Goal: Book appointment/travel/reservation

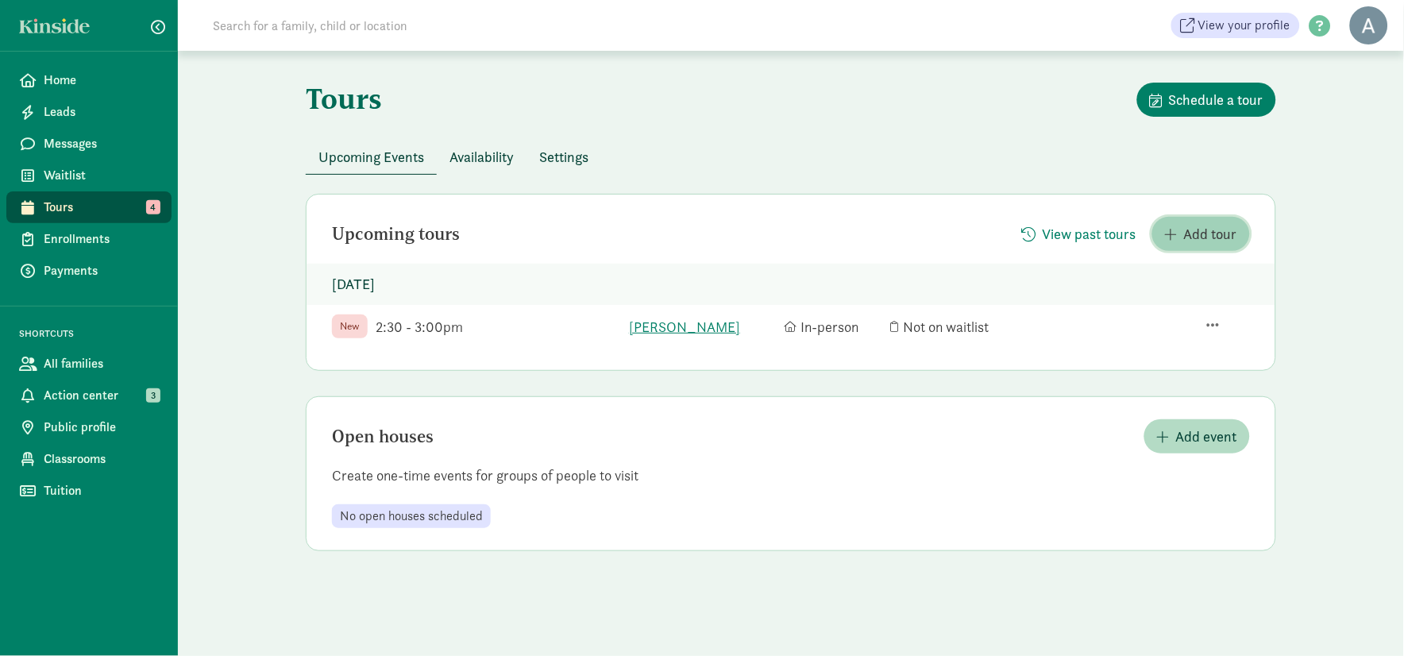
click at [1216, 236] on span "Add tour" at bounding box center [1210, 233] width 53 height 21
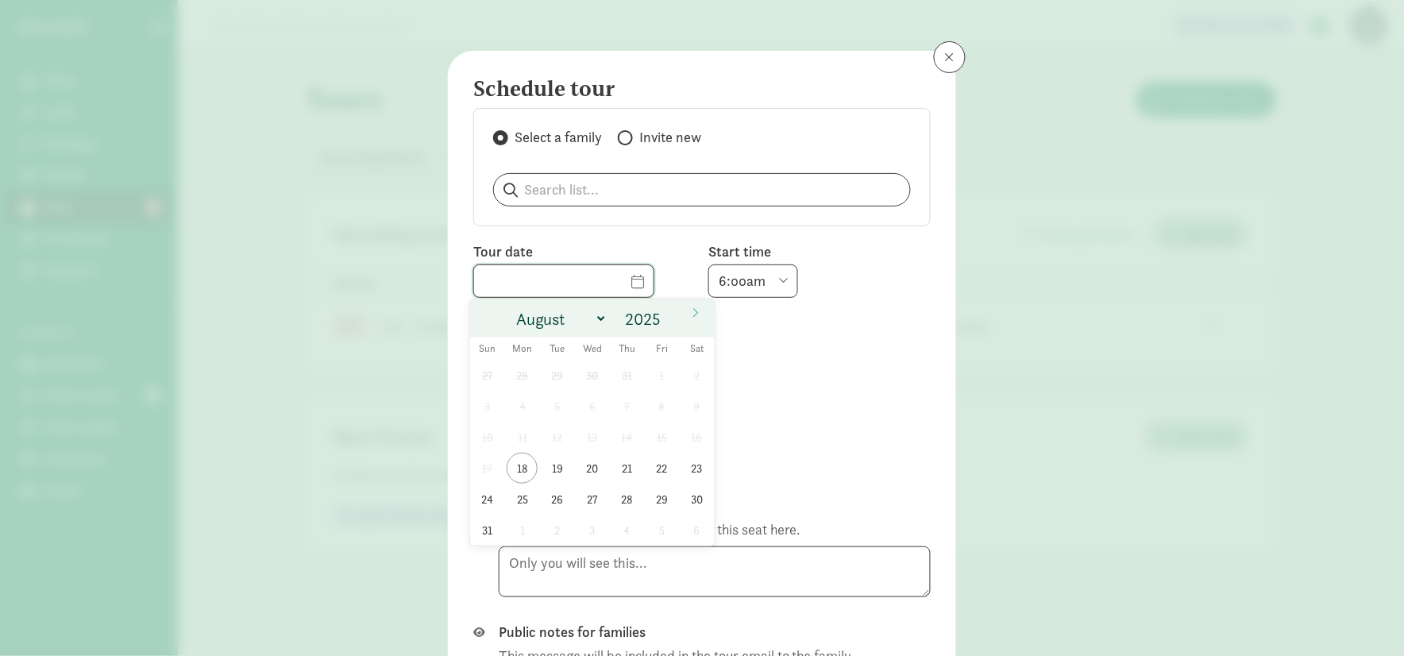
click at [607, 276] on input "text" at bounding box center [563, 281] width 179 height 32
click at [549, 463] on span "19" at bounding box center [556, 468] width 31 height 31
type input "[DATE]"
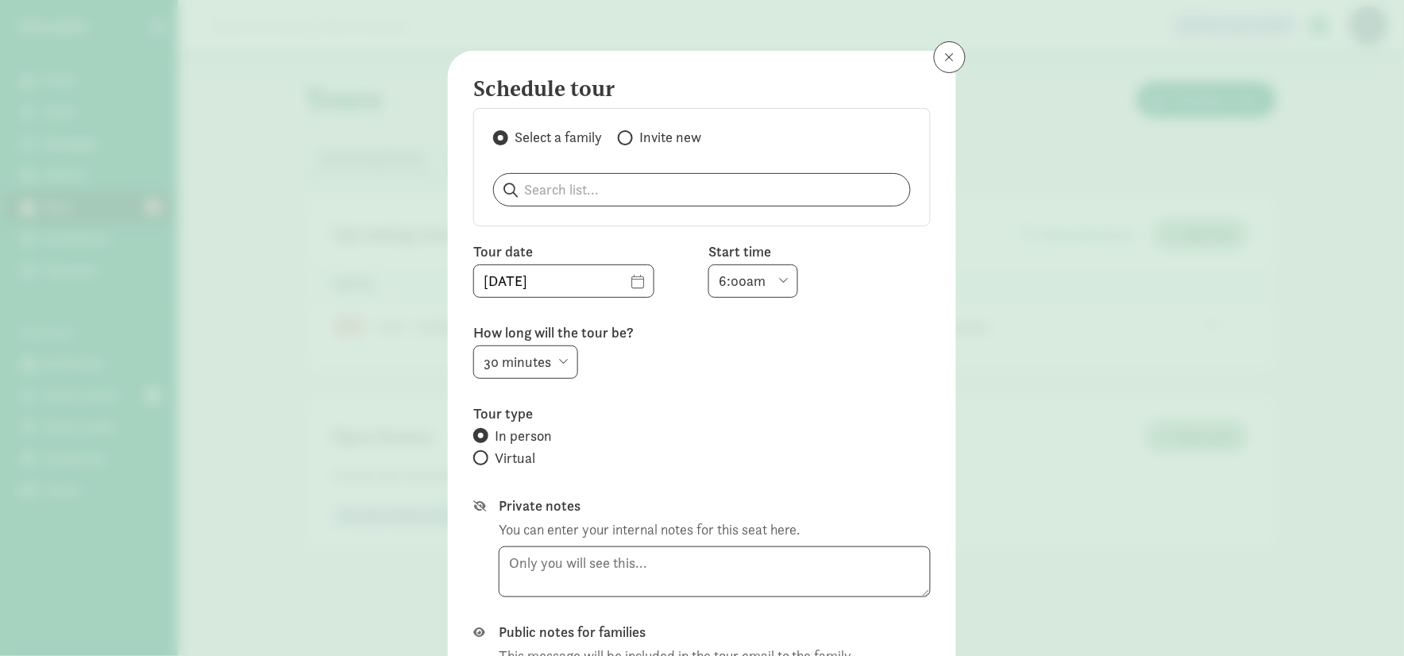
drag, startPoint x: 763, startPoint y: 276, endPoint x: 769, endPoint y: 287, distance: 11.7
click at [763, 276] on select "6:00am 6:30am 7:00am 7:30am 8:00am 8:30am 9:00am 9:30am 10:00am 10:30am 11:00am…" at bounding box center [753, 280] width 90 height 33
select select "10:00am"
click at [708, 264] on select "6:00am 6:30am 7:00am 7:30am 8:00am 8:30am 9:00am 9:30am 10:00am 10:30am 11:00am…" at bounding box center [753, 280] width 90 height 33
click at [572, 181] on input "search" at bounding box center [702, 190] width 416 height 32
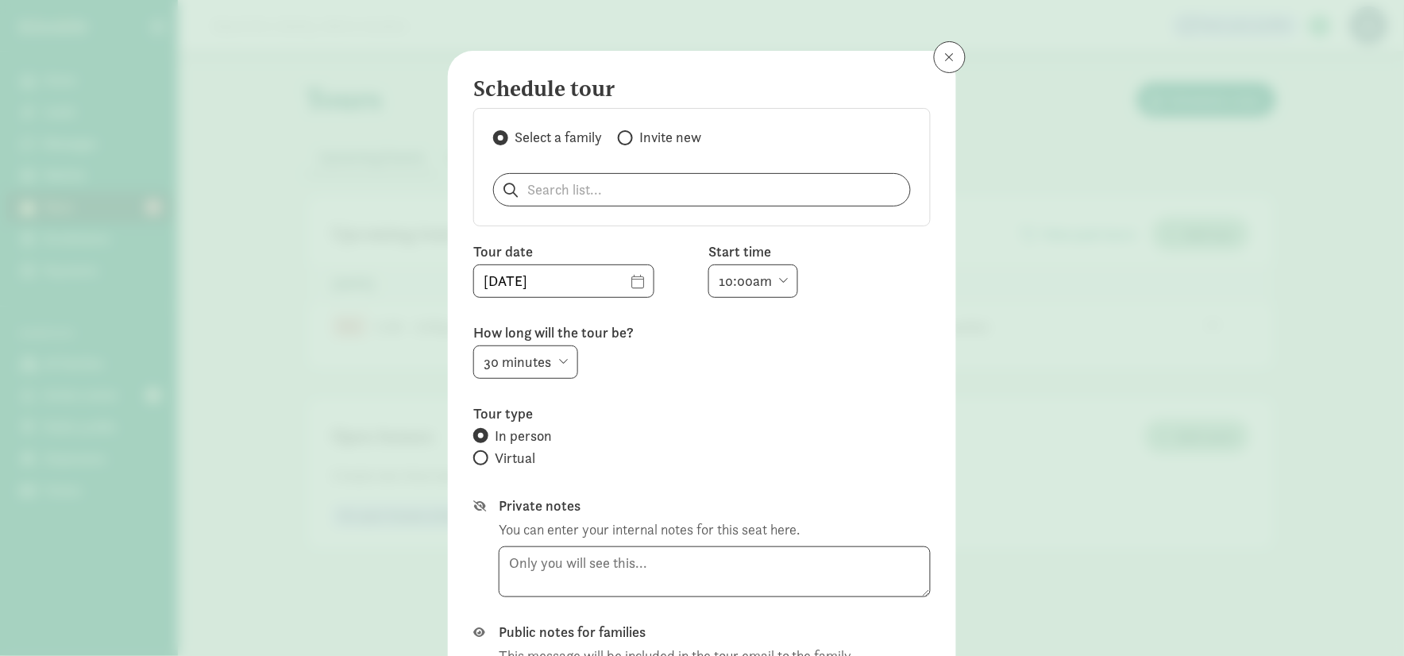
click at [634, 136] on label "Invite new" at bounding box center [659, 137] width 83 height 19
click at [628, 136] on input "Invite new" at bounding box center [623, 138] width 10 height 10
radio input "true"
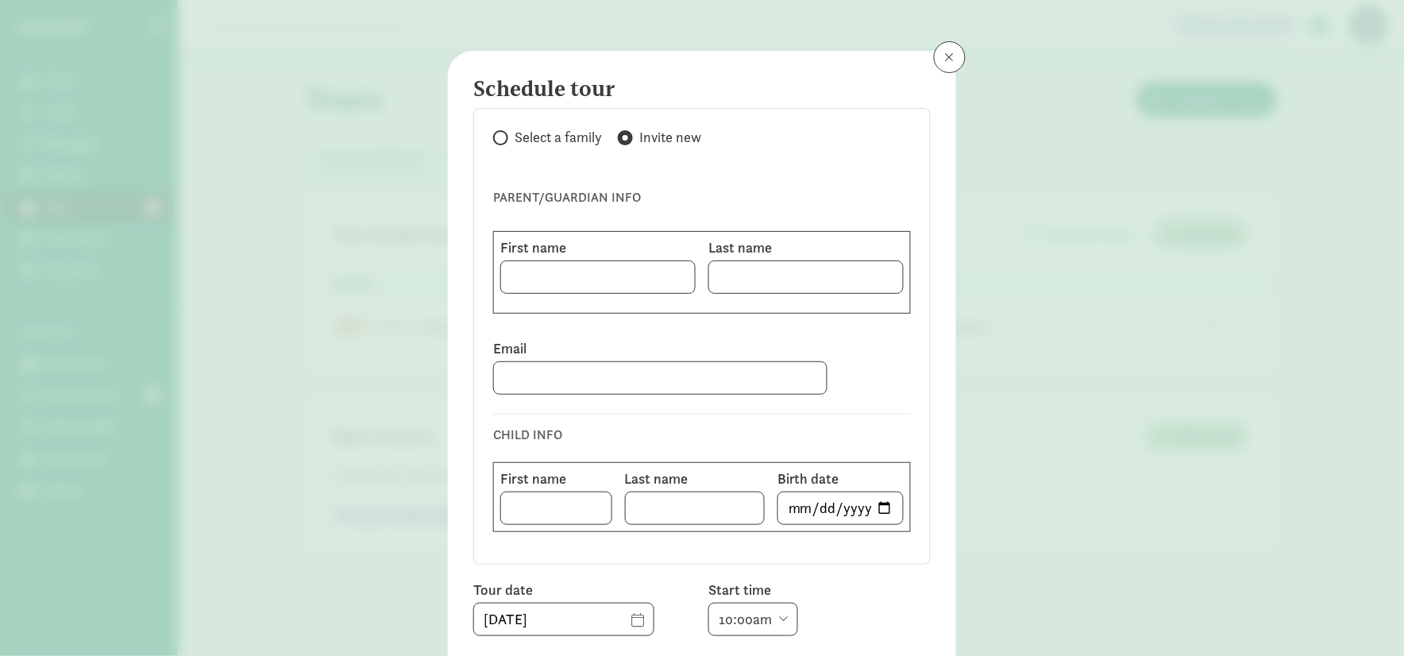
click at [606, 247] on label "First name" at bounding box center [597, 247] width 195 height 19
click at [620, 275] on input at bounding box center [598, 277] width 194 height 32
type input "Malike"
type input "[PERSON_NAME]"
click at [631, 379] on input at bounding box center [660, 378] width 333 height 32
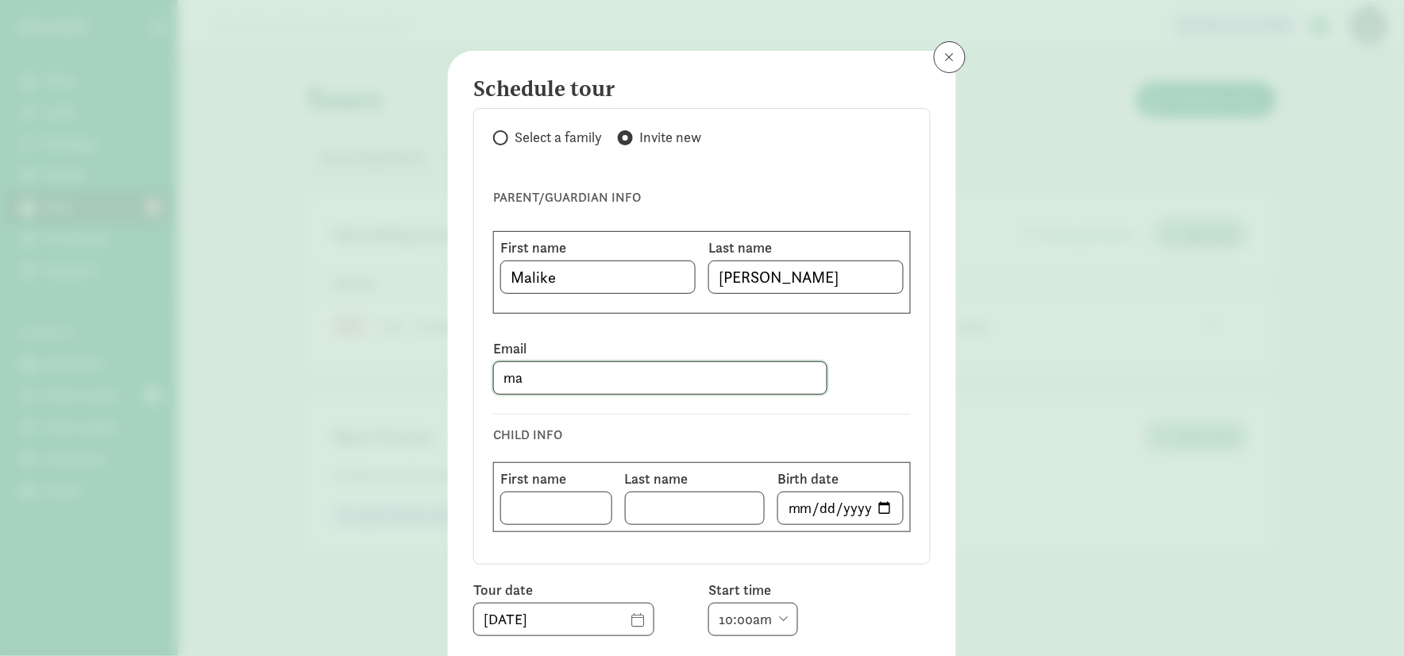
type input "ma"
click at [622, 268] on input "Malike" at bounding box center [598, 277] width 194 height 32
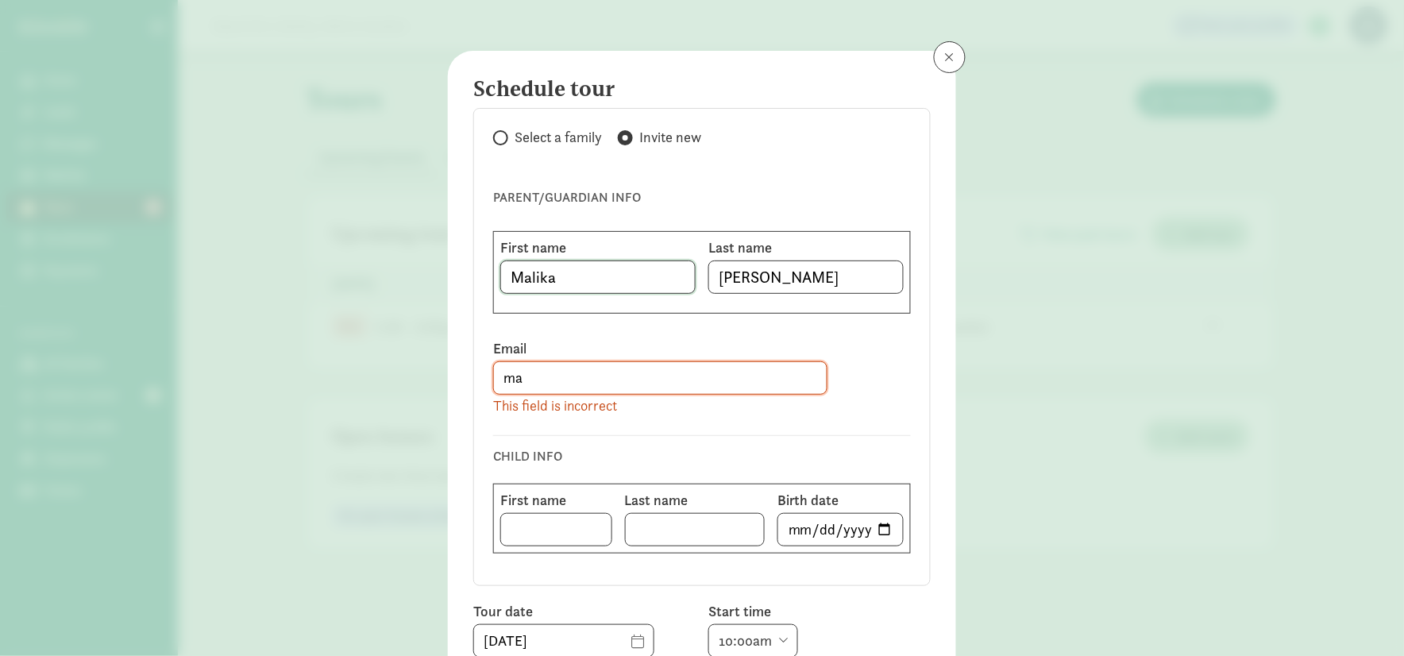
type input "Malika"
click at [576, 369] on input "ma" at bounding box center [660, 378] width 333 height 32
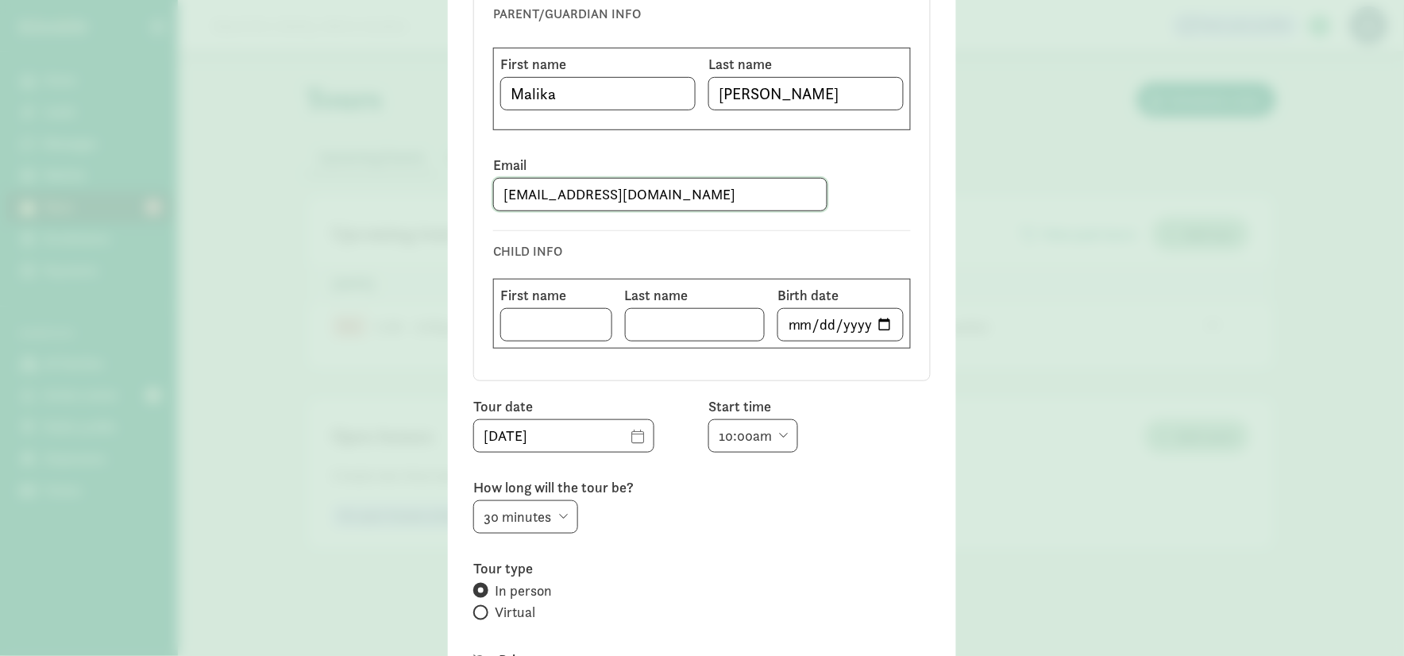
scroll to position [353, 0]
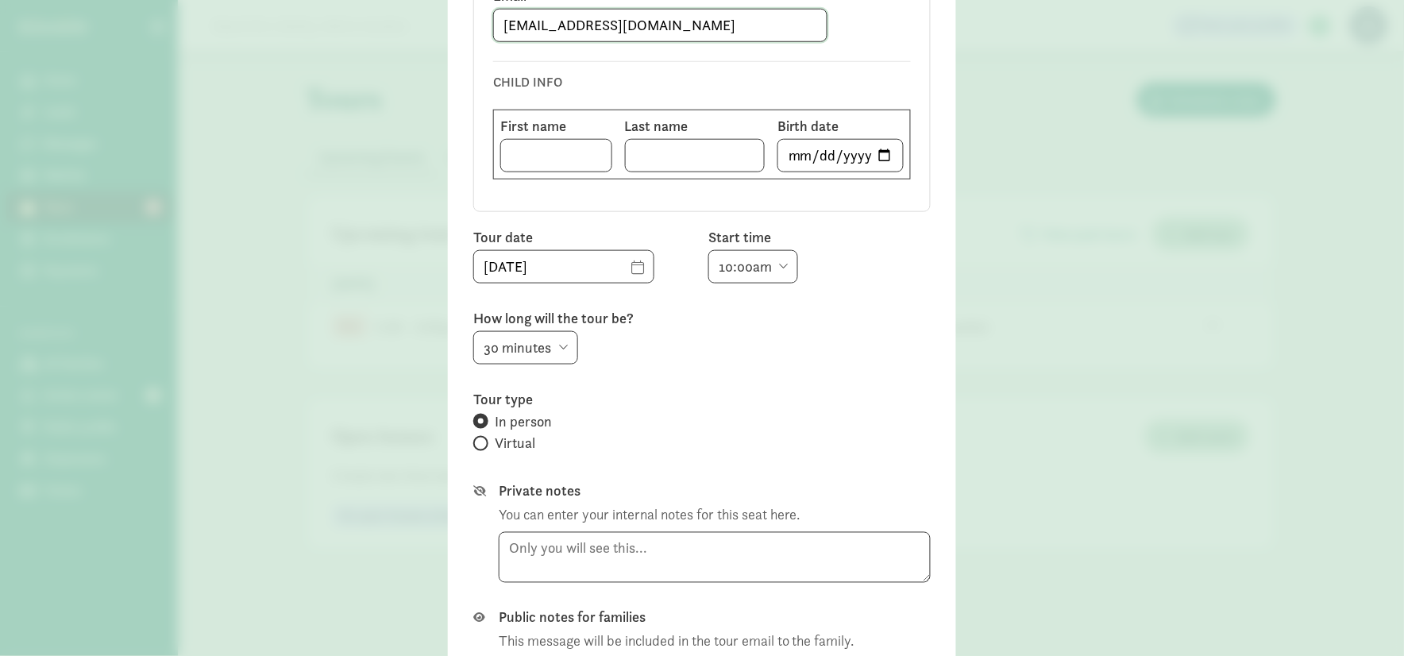
type input "[EMAIL_ADDRESS][DOMAIN_NAME]"
click at [519, 157] on input at bounding box center [556, 156] width 110 height 32
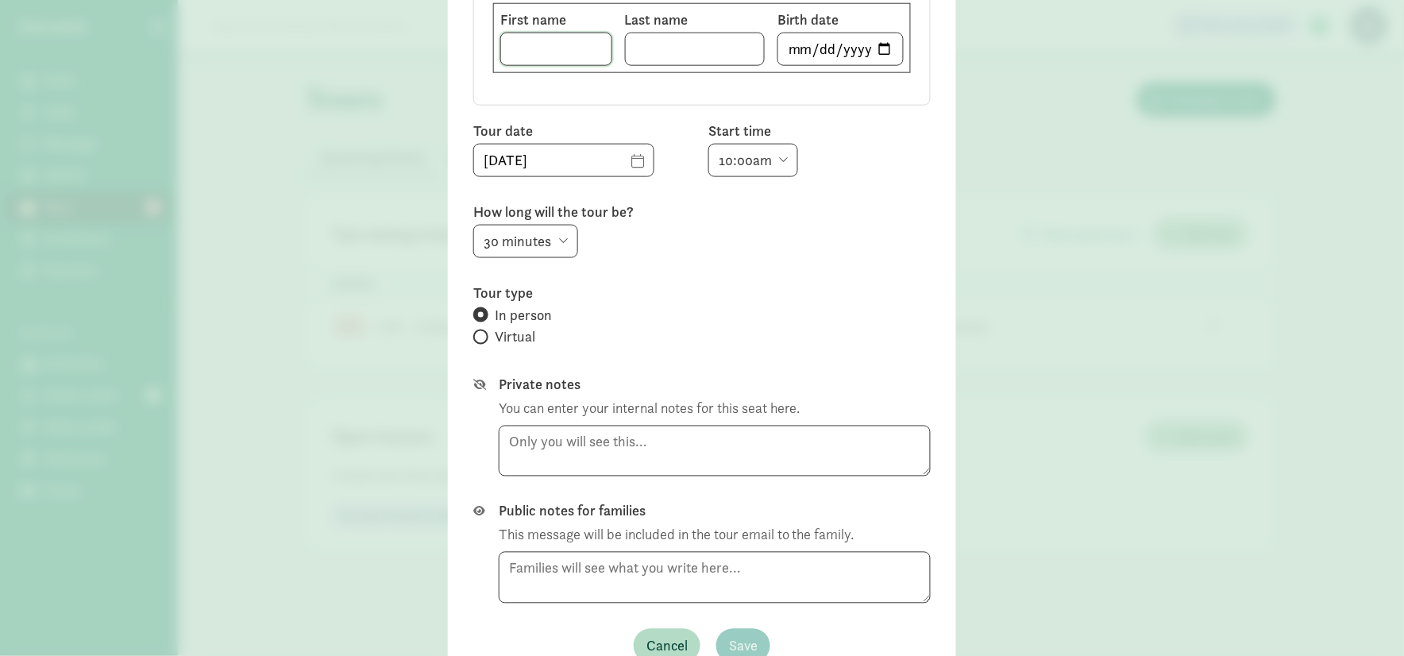
scroll to position [544, 0]
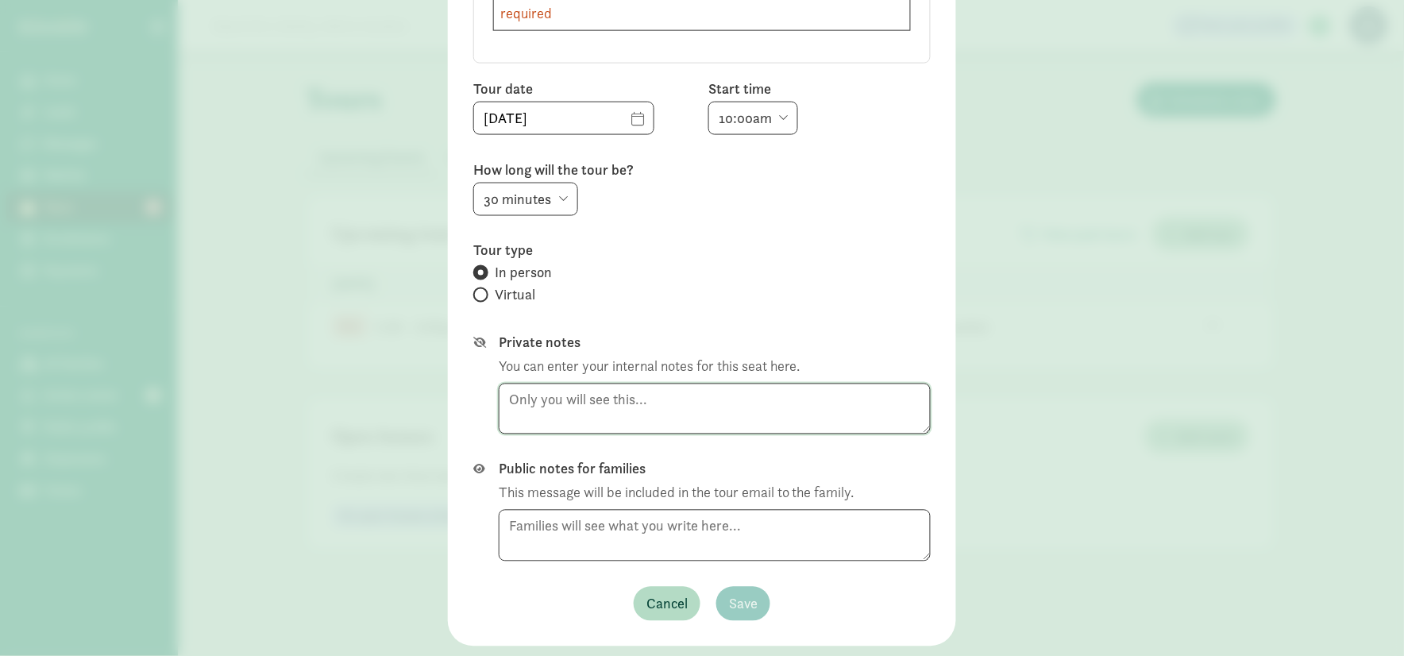
click at [584, 376] on div "Private notes You can enter your internal notes for this seat here." at bounding box center [715, 384] width 432 height 102
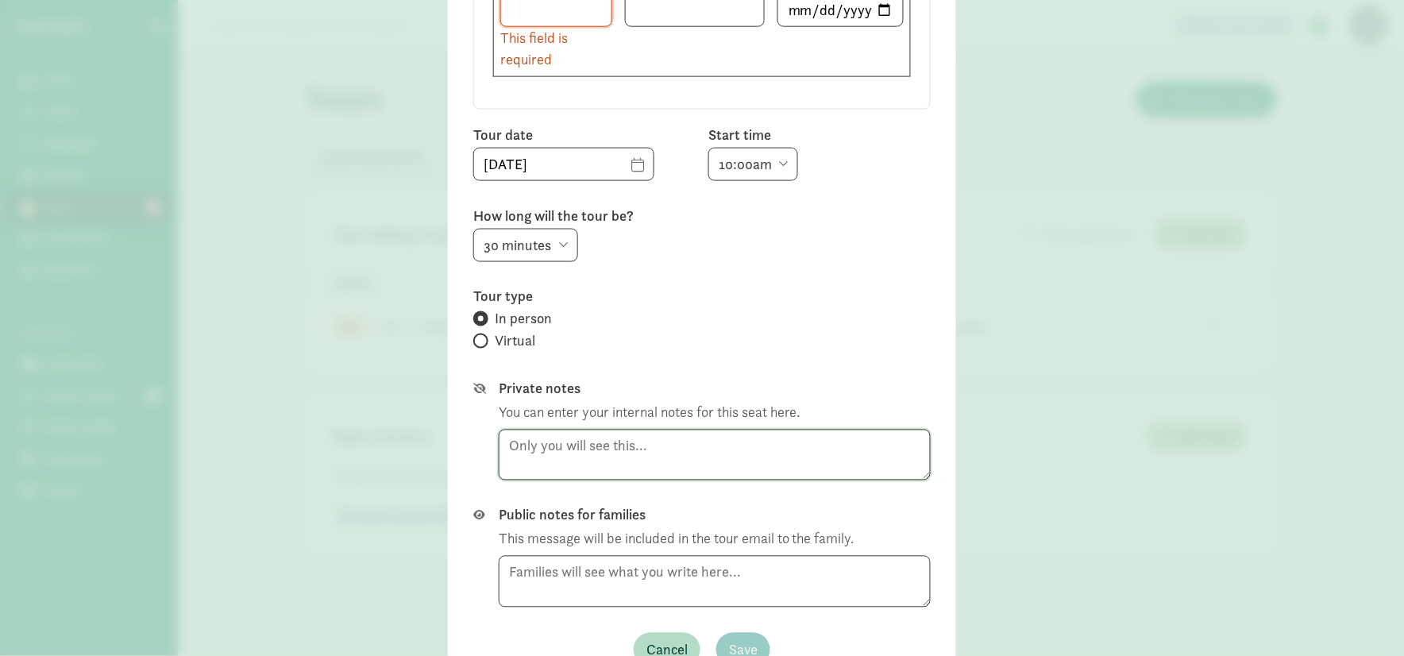
scroll to position [233, 0]
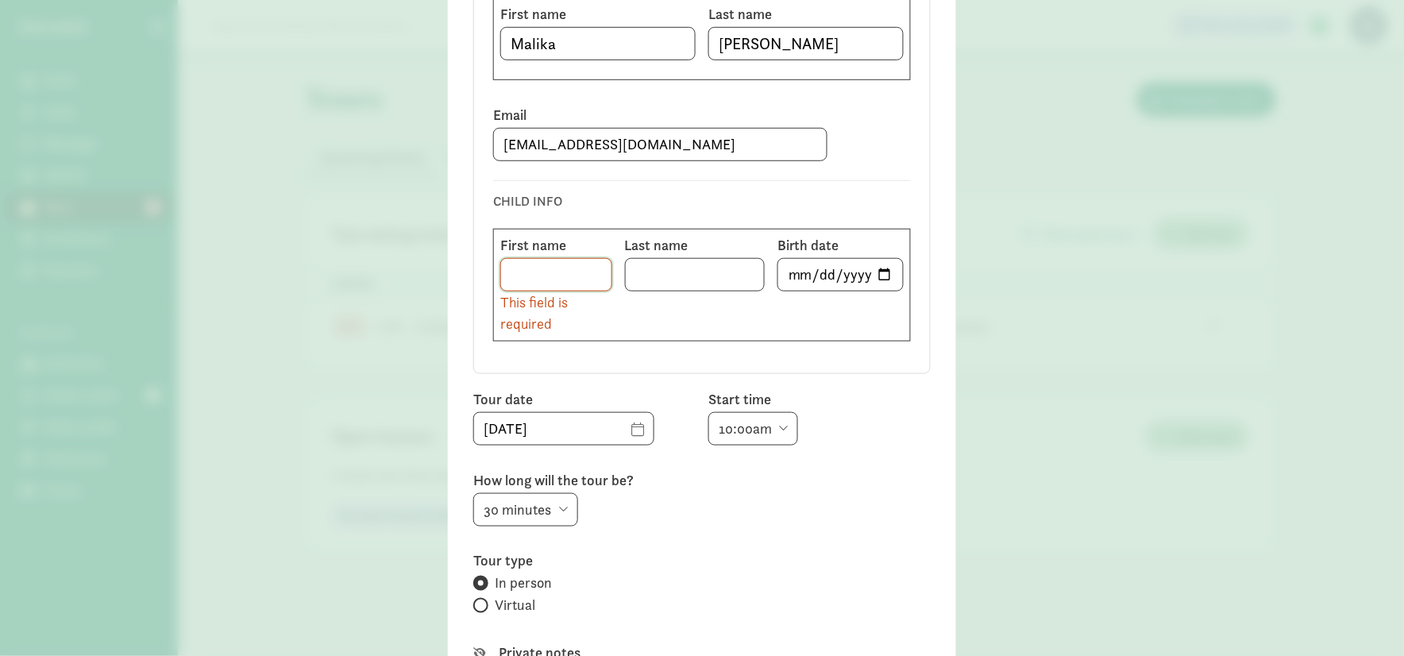
click at [557, 278] on input at bounding box center [556, 275] width 110 height 32
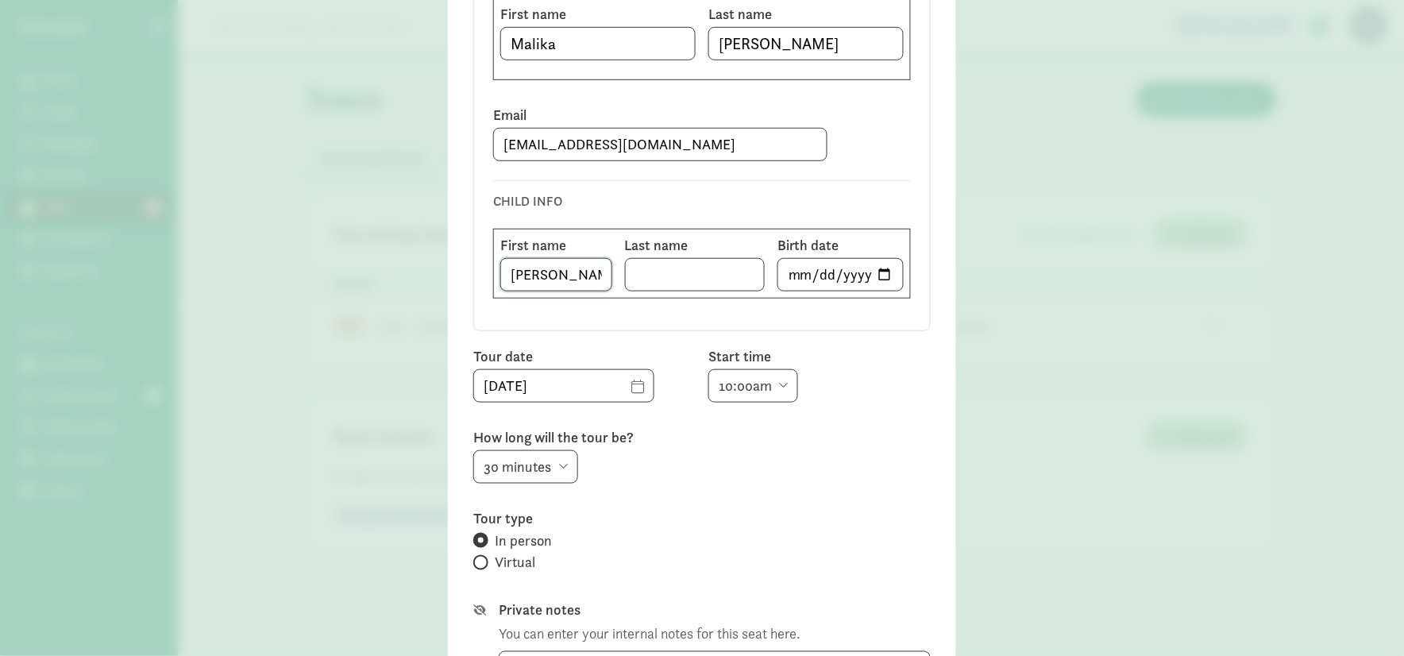
type input "[PERSON_NAME]"
type input "V"
type input "[PERSON_NAME]"
click at [878, 276] on input "date" at bounding box center [840, 275] width 125 height 32
click at [883, 273] on input "[DATE]" at bounding box center [840, 275] width 125 height 32
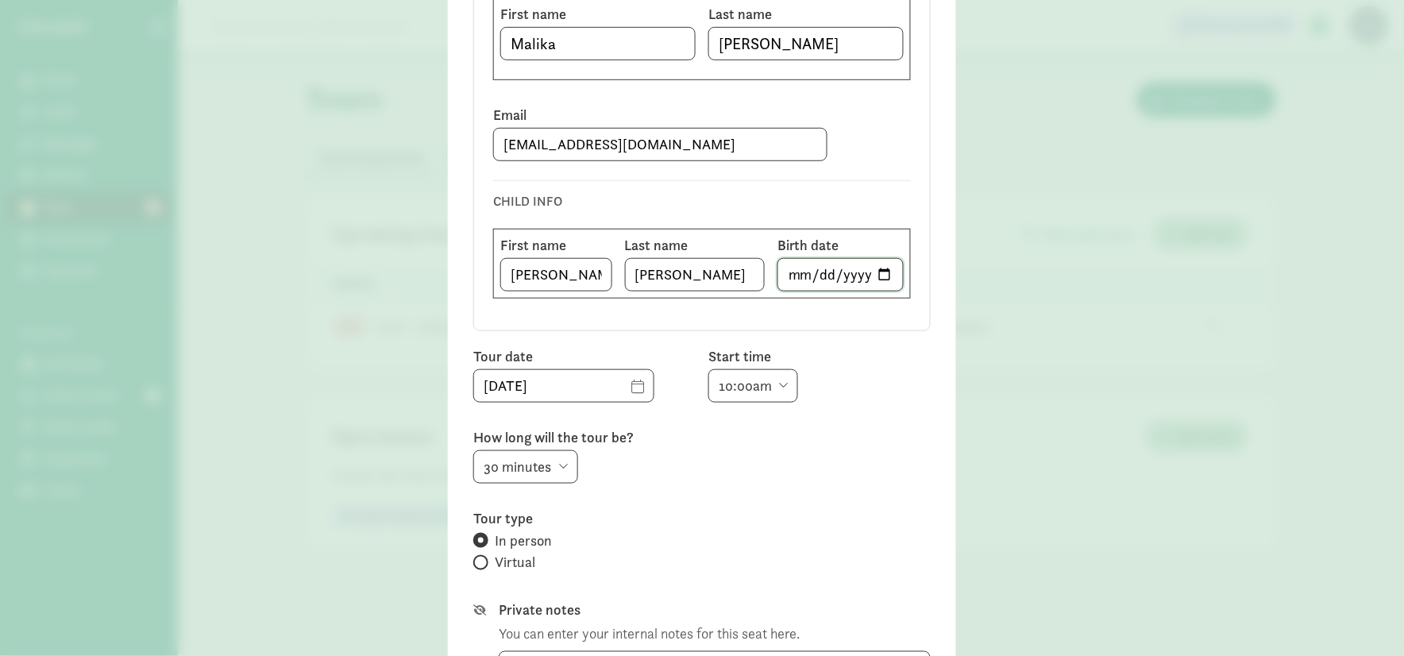
click at [877, 276] on input "[DATE]" at bounding box center [840, 275] width 125 height 32
click at [878, 273] on input "[DATE]" at bounding box center [840, 275] width 125 height 32
type input "[DATE]"
click at [560, 328] on div "Select a family Invite new PARENT/GUARDIAN INFO First name [PERSON_NAME] Last n…" at bounding box center [701, 103] width 457 height 457
click at [850, 266] on input "[DATE]" at bounding box center [840, 275] width 125 height 32
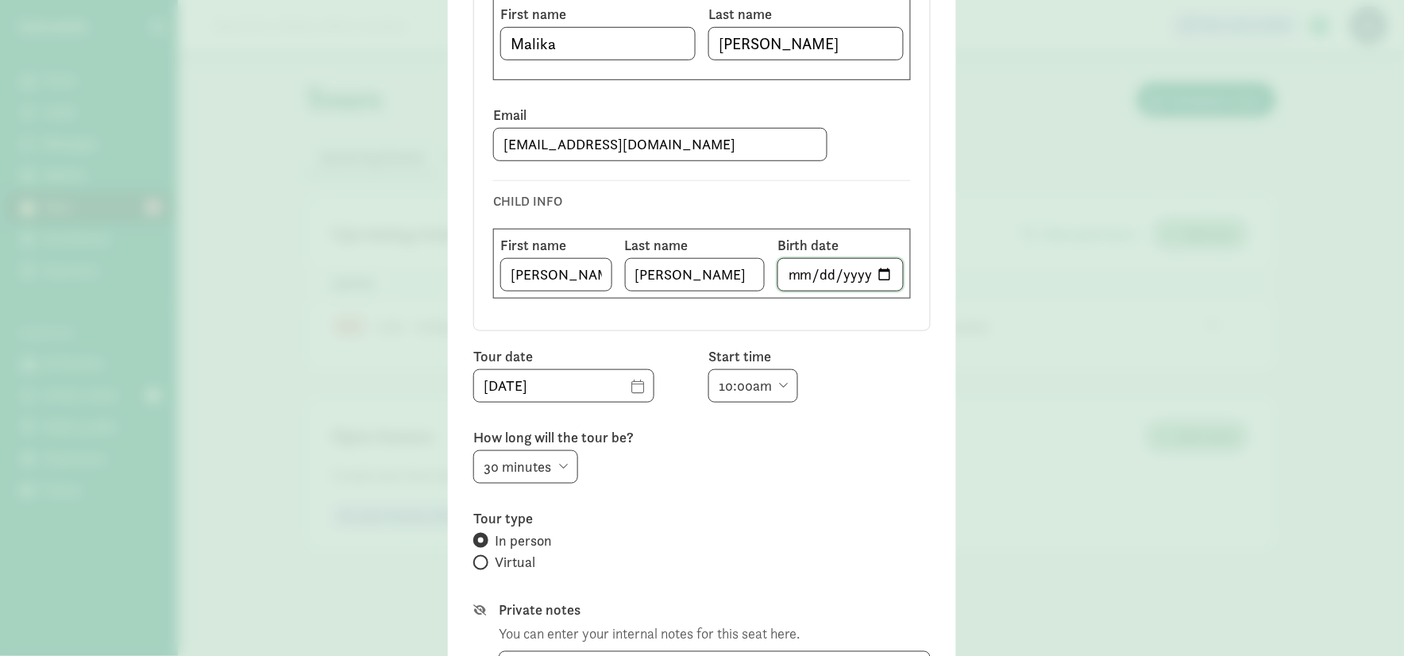
click at [812, 276] on input "[DATE]" at bounding box center [840, 275] width 125 height 32
click at [861, 345] on div "Select a family Invite new PARENT/GUARDIAN INFO First name [PERSON_NAME] Last n…" at bounding box center [701, 382] width 457 height 1014
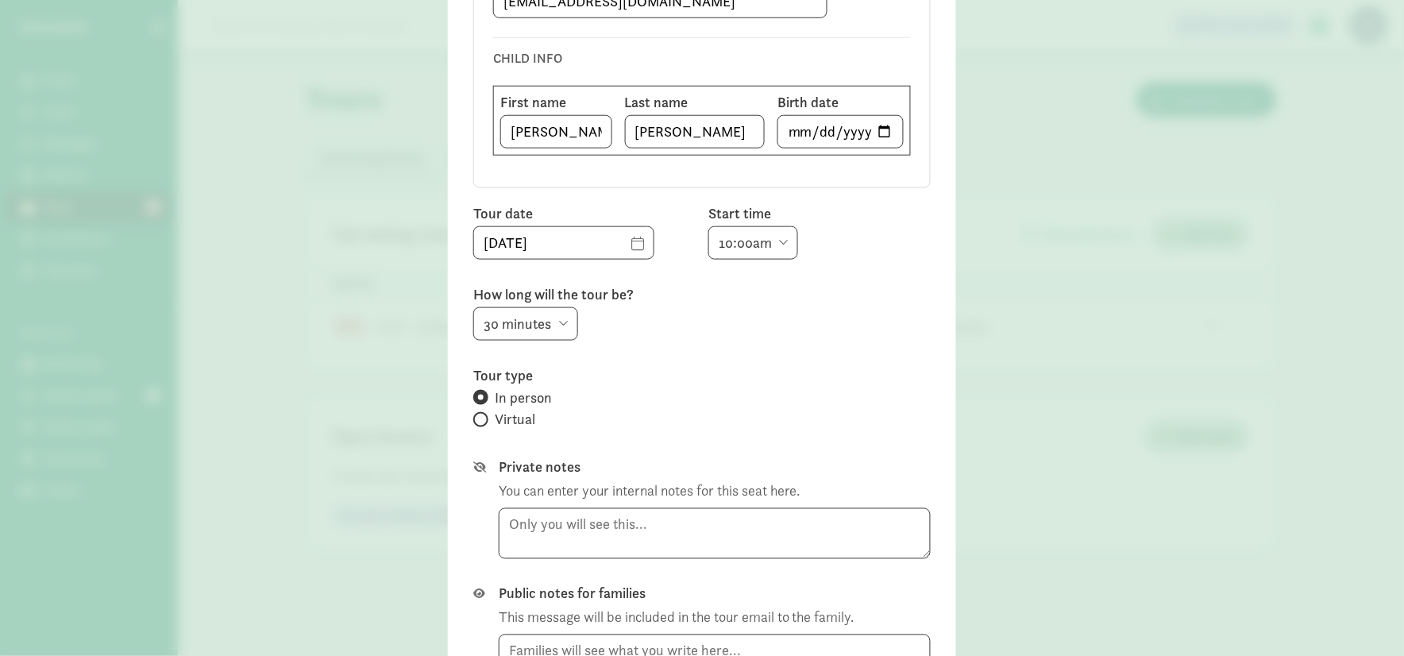
scroll to position [544, 0]
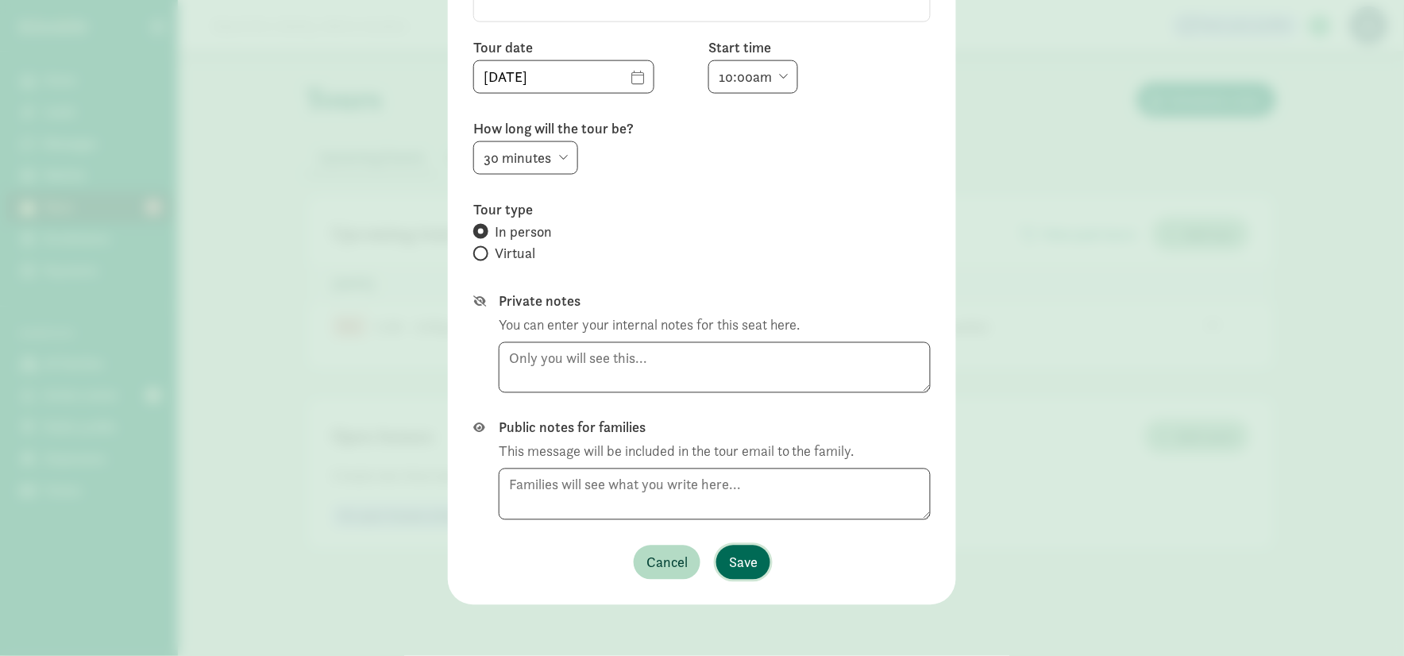
click at [739, 562] on span "Save" at bounding box center [743, 562] width 29 height 21
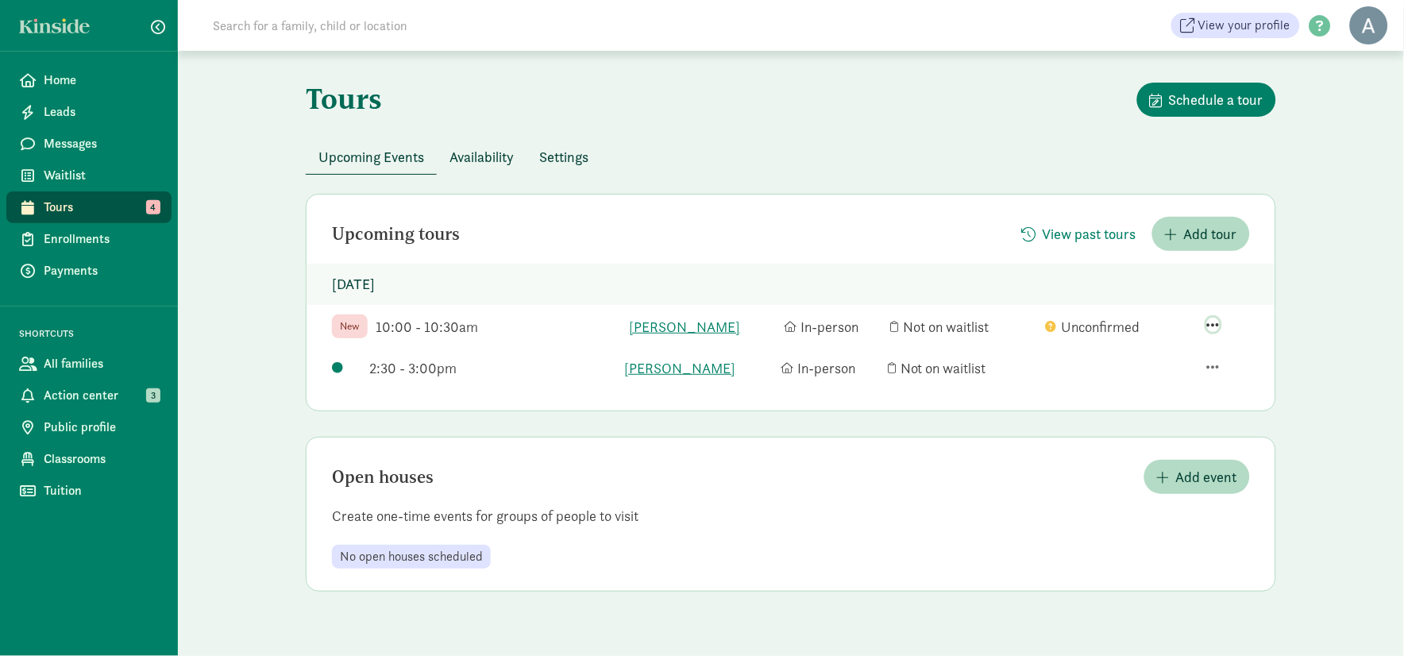
click at [1215, 327] on span "button" at bounding box center [1213, 325] width 13 height 14
click at [1160, 221] on div "Edit tour details" at bounding box center [1174, 231] width 123 height 21
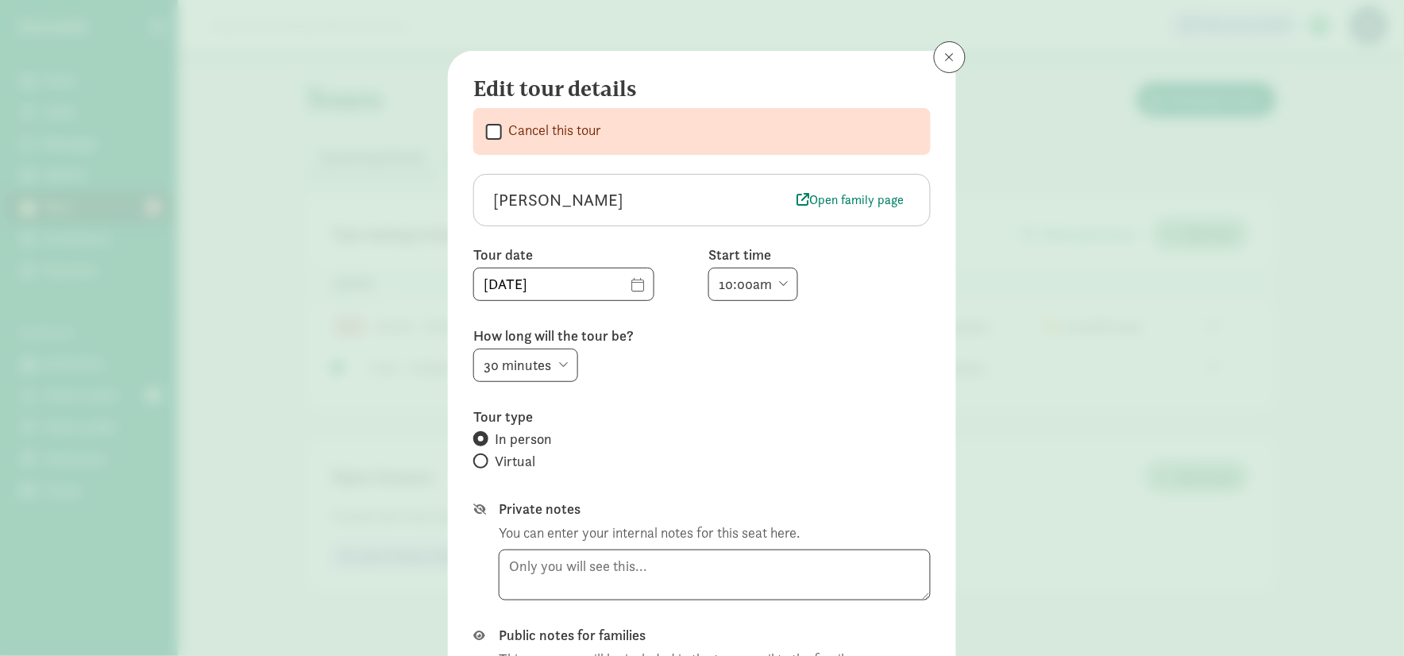
drag, startPoint x: 756, startPoint y: 284, endPoint x: 771, endPoint y: 302, distance: 23.1
click at [756, 284] on select "6:00am 6:30am 7:00am 7:30am 8:00am 8:30am 9:00am 9:30am 10:00am 10:30am 11:00am…" at bounding box center [753, 284] width 90 height 33
select select "10:30am"
click at [708, 268] on select "6:00am 6:30am 7:00am 7:30am 8:00am 8:30am 9:00am 9:30am 10:00am 10:30am 11:00am…" at bounding box center [753, 284] width 90 height 33
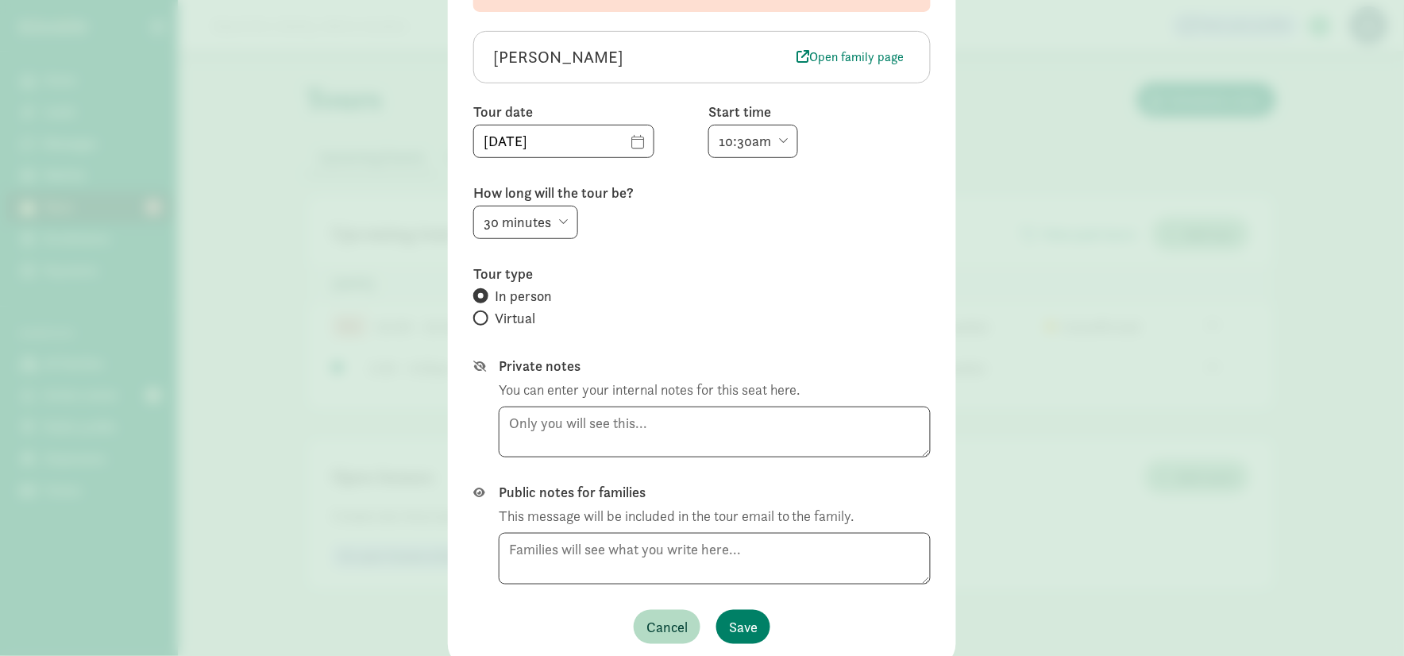
scroll to position [207, 0]
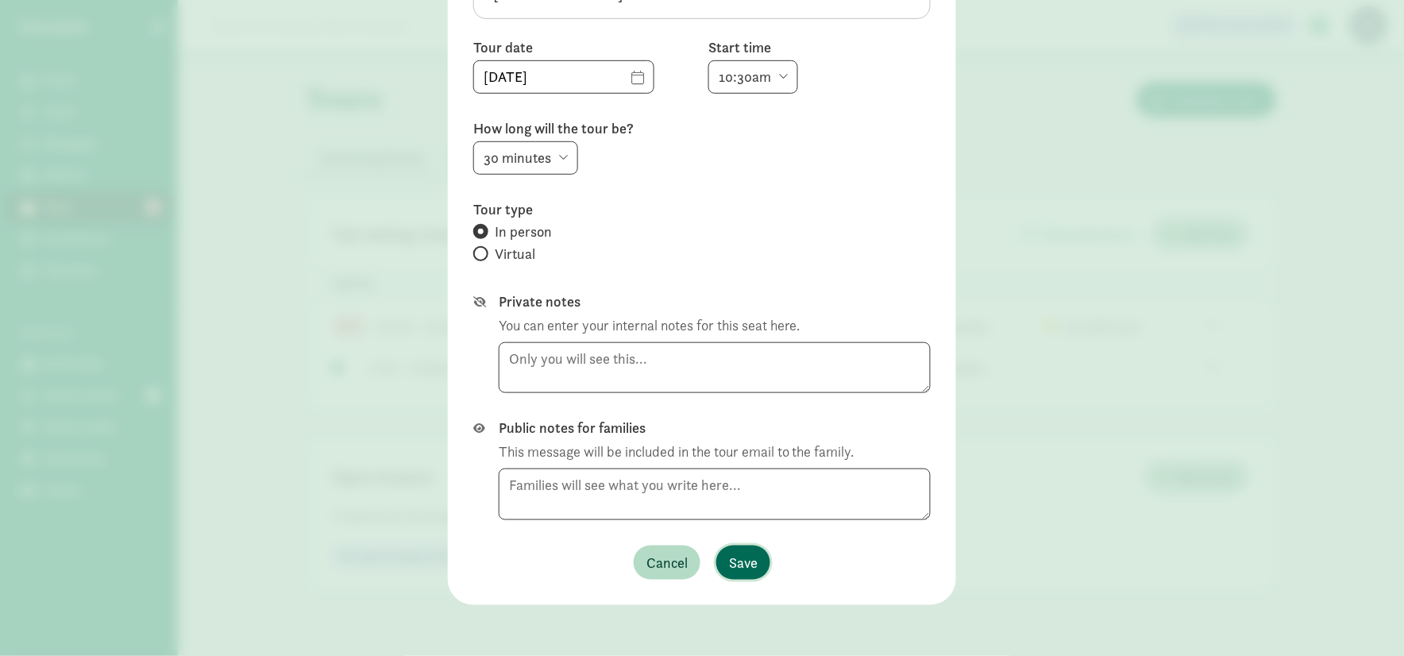
click at [732, 553] on span "Save" at bounding box center [743, 562] width 29 height 21
